Goal: Answer question/provide support

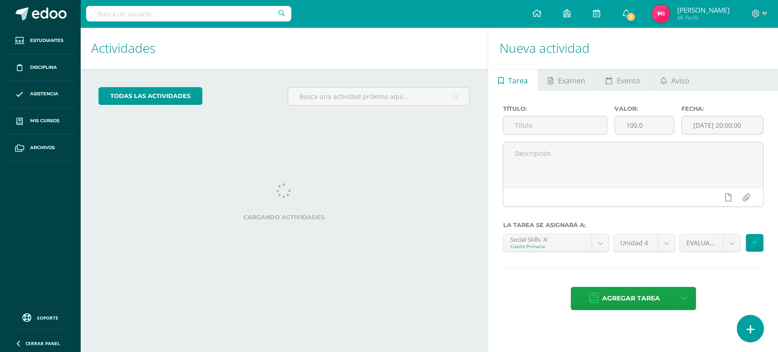
click at [746, 326] on icon at bounding box center [750, 329] width 8 height 10
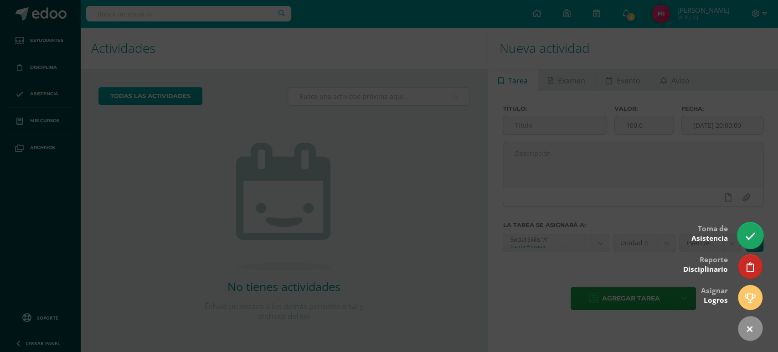
click at [747, 232] on icon at bounding box center [749, 236] width 10 height 10
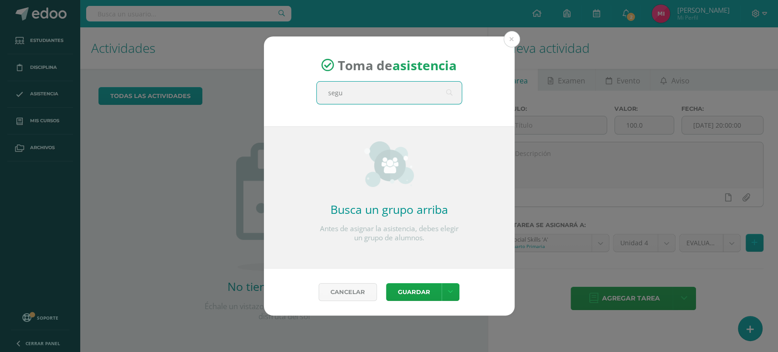
type input "segun"
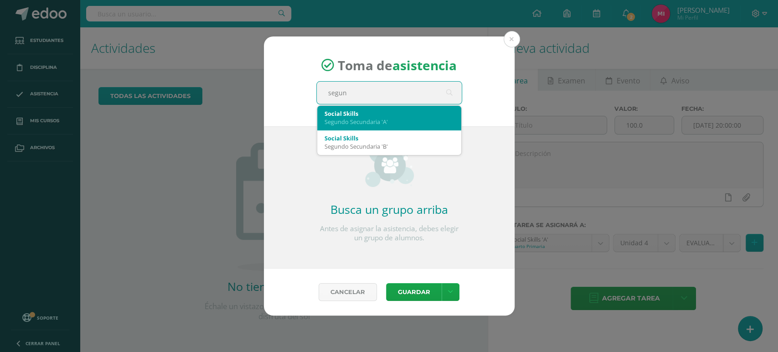
click at [407, 113] on div "Social Skills" at bounding box center [388, 113] width 129 height 8
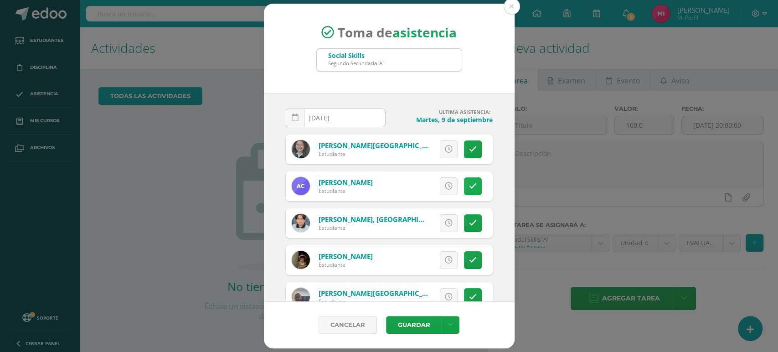
click at [469, 186] on icon at bounding box center [473, 186] width 8 height 8
click at [464, 229] on link at bounding box center [473, 223] width 18 height 18
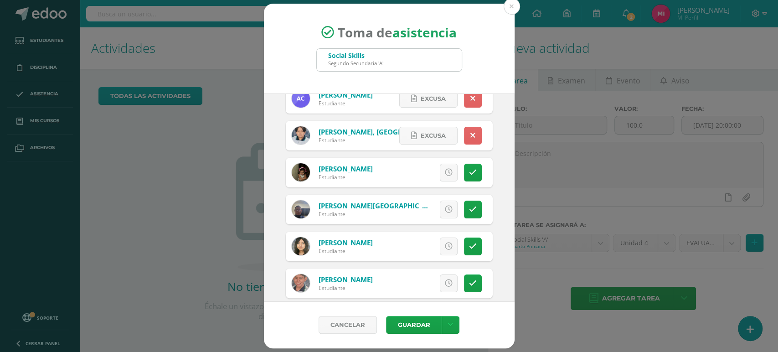
scroll to position [104, 0]
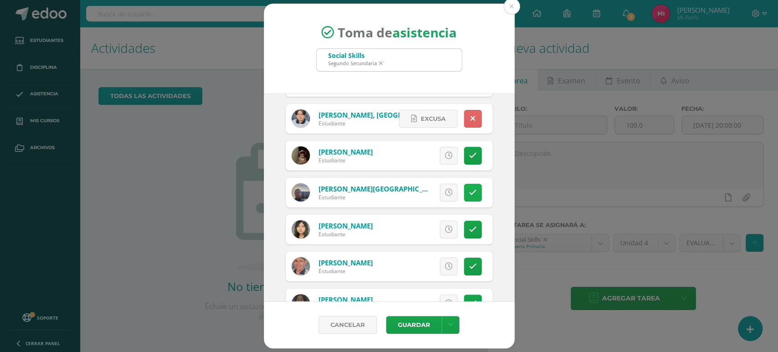
click at [469, 189] on icon at bounding box center [473, 193] width 8 height 8
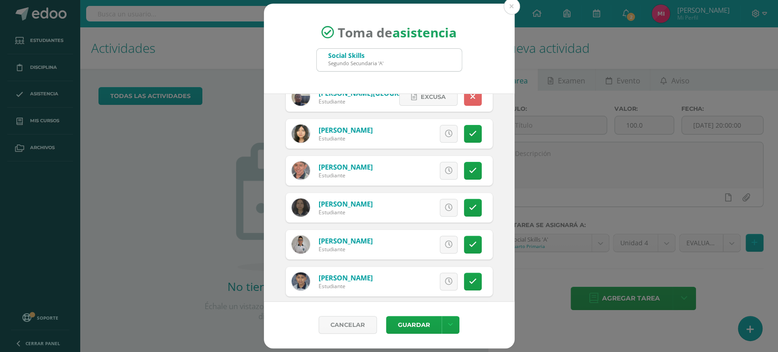
scroll to position [204, 0]
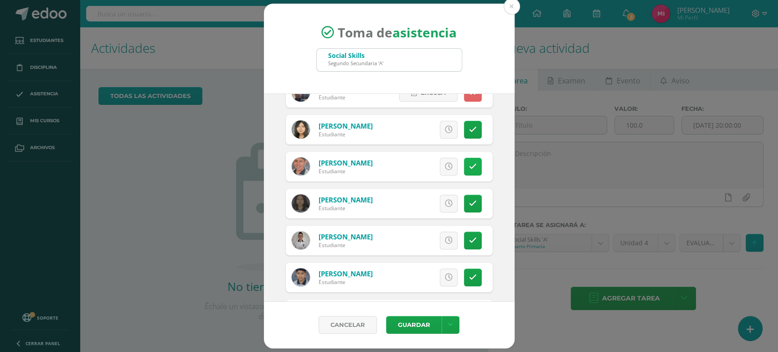
click at [464, 172] on link at bounding box center [473, 167] width 18 height 18
click at [468, 236] on link at bounding box center [473, 240] width 18 height 18
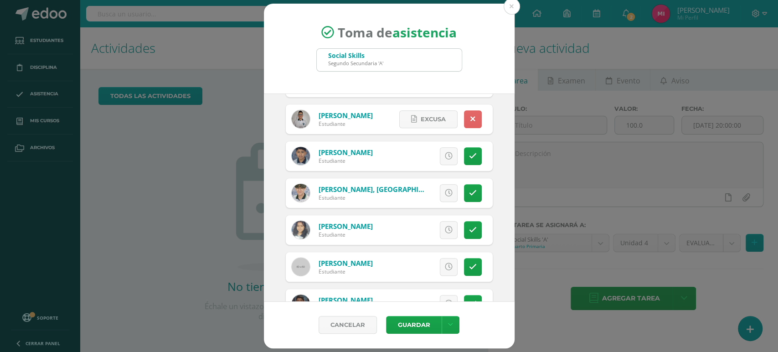
scroll to position [327, 0]
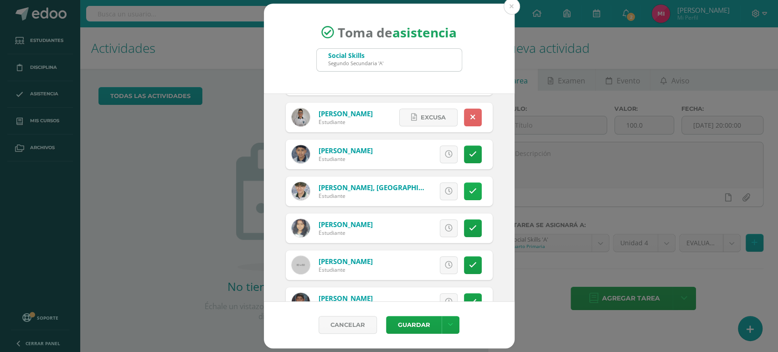
click at [464, 196] on link at bounding box center [473, 191] width 18 height 18
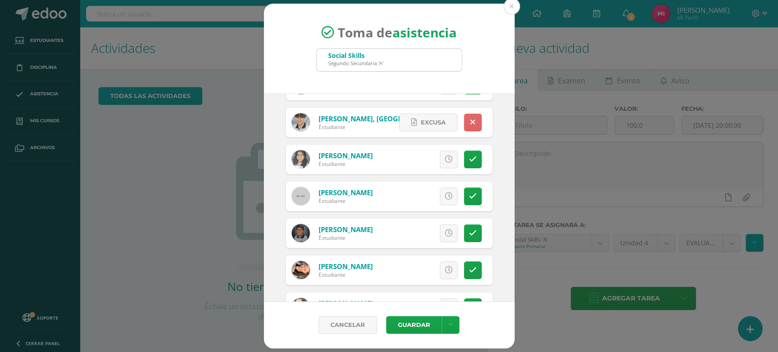
scroll to position [417, 0]
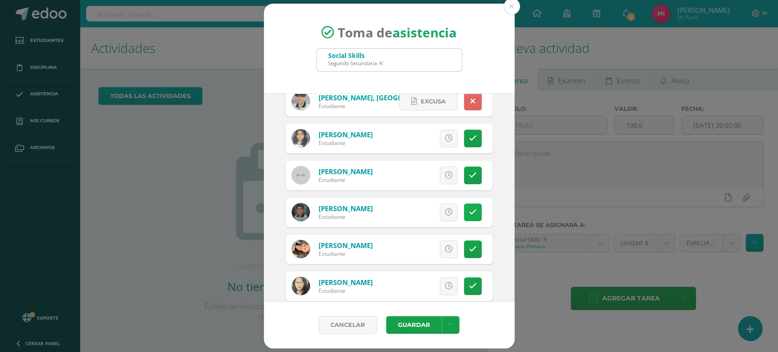
click at [469, 211] on icon at bounding box center [473, 212] width 8 height 8
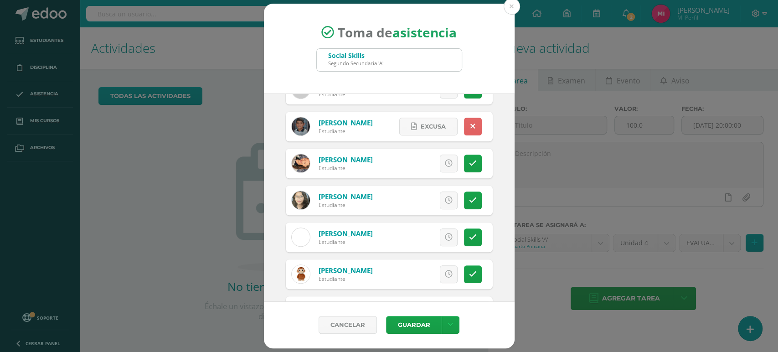
scroll to position [510, 0]
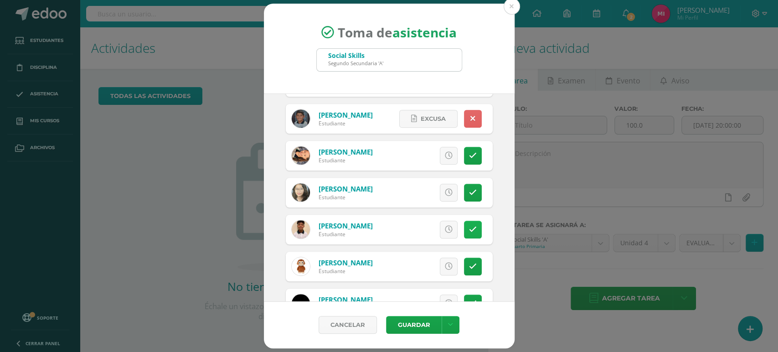
click at [467, 236] on link at bounding box center [473, 229] width 18 height 18
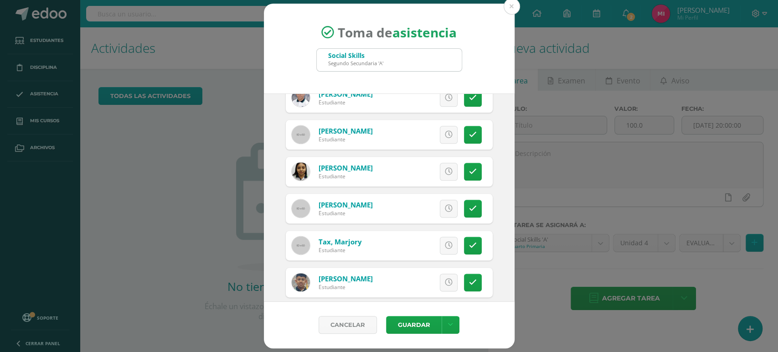
scroll to position [763, 0]
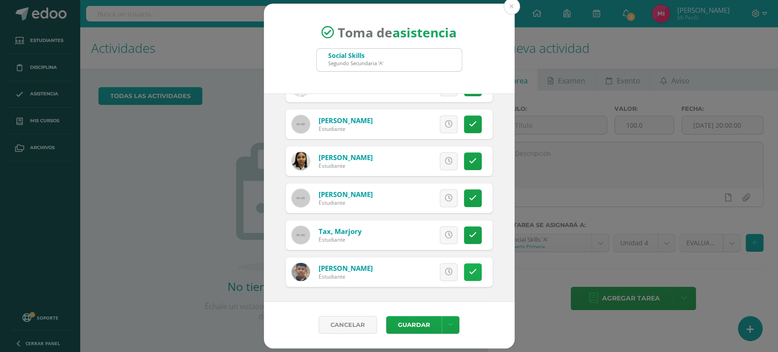
click at [469, 272] on icon at bounding box center [473, 272] width 8 height 8
click at [420, 327] on button "Guardar" at bounding box center [414, 325] width 56 height 18
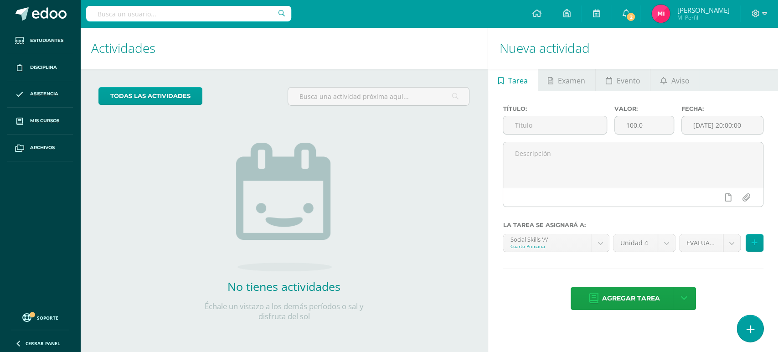
click at [748, 333] on icon at bounding box center [750, 329] width 8 height 10
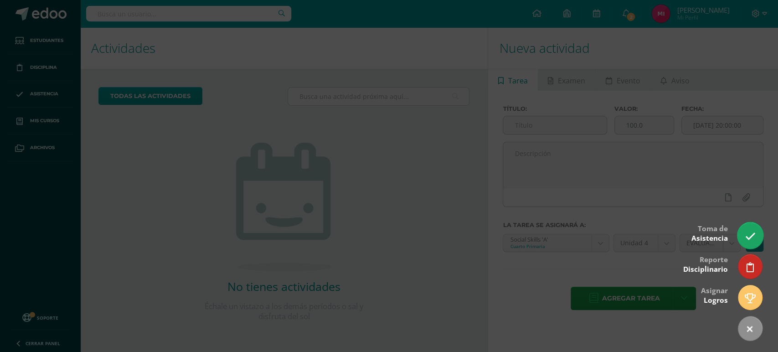
click at [747, 240] on icon at bounding box center [749, 236] width 10 height 10
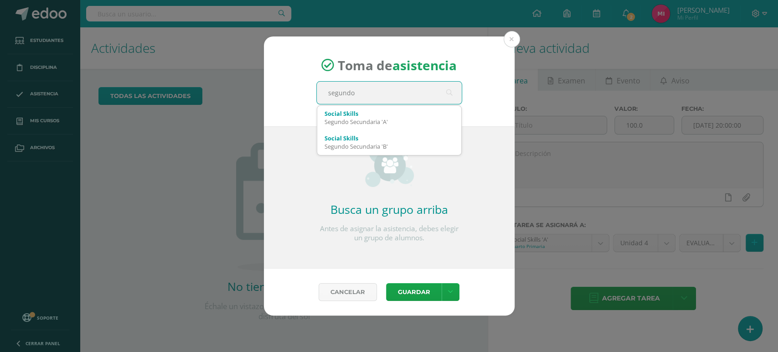
type input "segundo s"
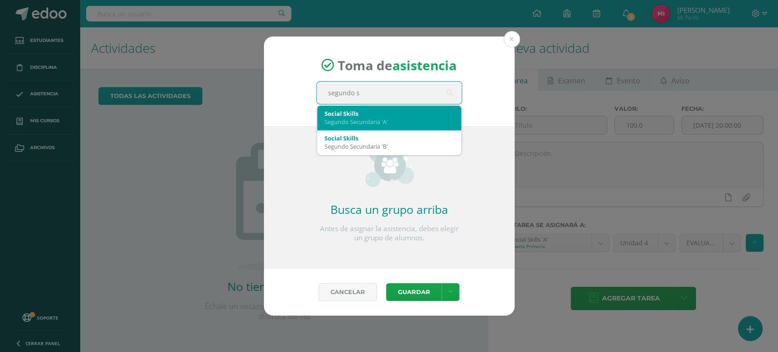
click at [394, 119] on div "Segundo Secundaria 'A'" at bounding box center [388, 122] width 129 height 8
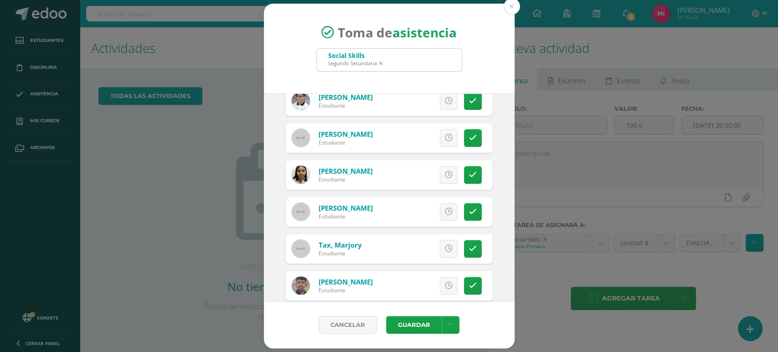
scroll to position [856, 0]
